Goal: Transaction & Acquisition: Purchase product/service

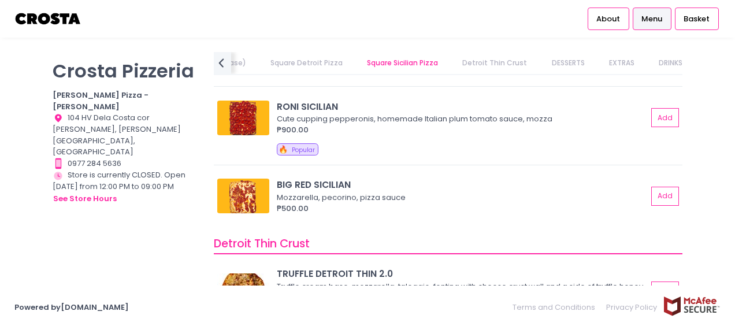
scroll to position [1790, 0]
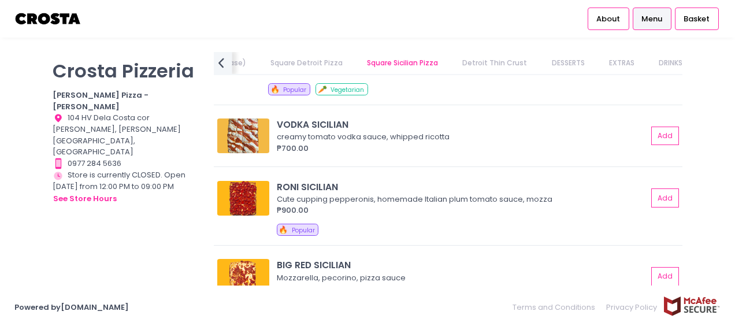
click at [220, 60] on icon "prev Created with Sketch." at bounding box center [221, 62] width 17 height 17
click at [419, 62] on link "Vegan Pizza" at bounding box center [433, 63] width 66 height 22
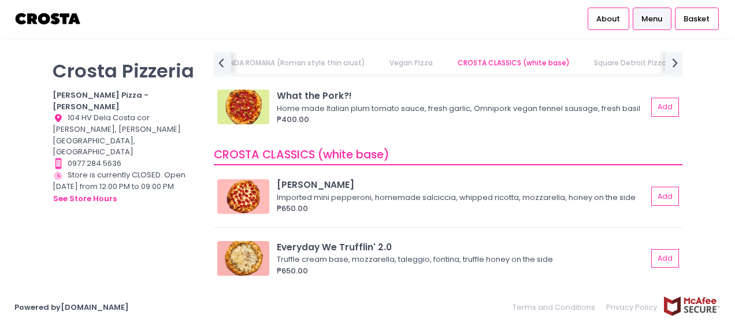
scroll to position [0, 0]
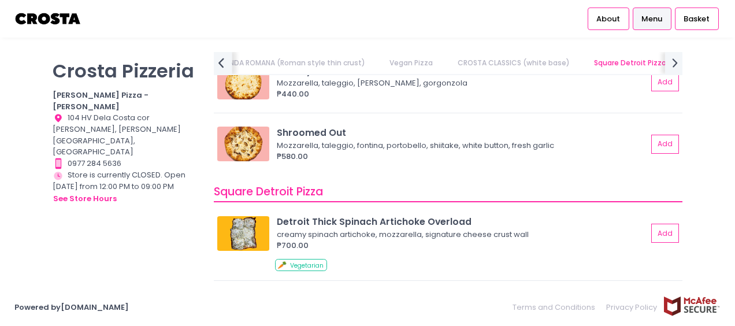
click at [228, 69] on icon "prev Created with Sketch." at bounding box center [221, 62] width 17 height 17
click at [350, 66] on link "SANDWICHES" at bounding box center [379, 63] width 68 height 22
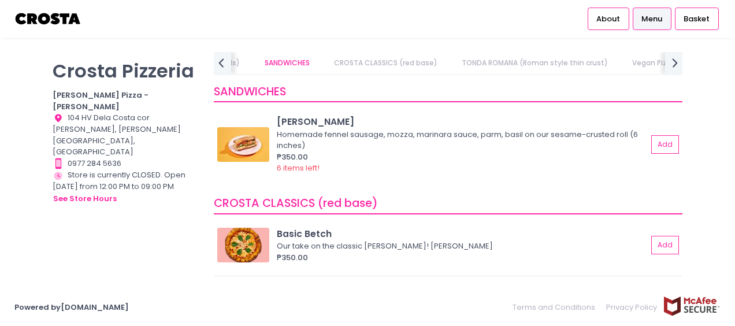
click at [272, 65] on link "SANDWICHES" at bounding box center [287, 63] width 68 height 22
click at [232, 65] on link "PIZZA NUOVA (Yuichi Specials)" at bounding box center [187, 63] width 129 height 22
